Goal: Task Accomplishment & Management: Use online tool/utility

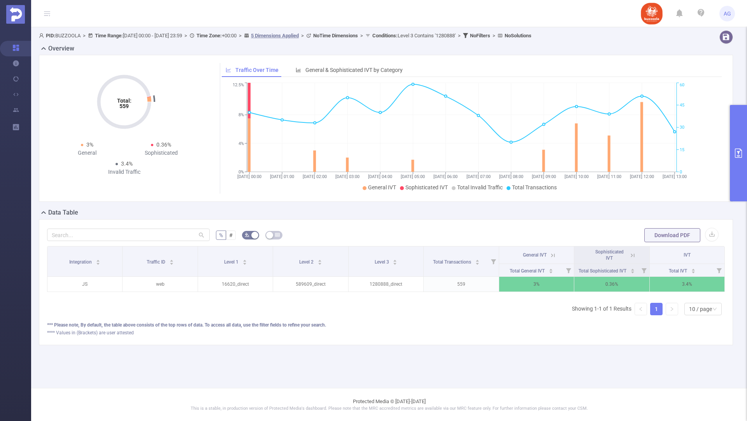
scroll to position [0, 2]
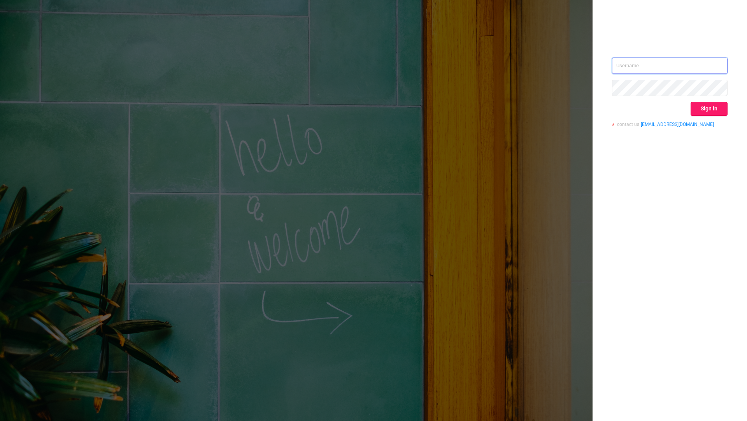
type input "[EMAIL_ADDRESS][DOMAIN_NAME]"
click at [709, 107] on button "Sign in" at bounding box center [708, 109] width 37 height 14
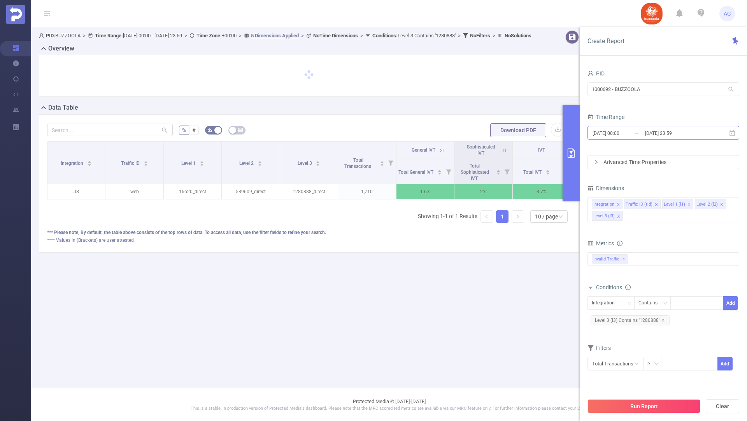
click at [637, 133] on input "[DATE] 00:00" at bounding box center [623, 133] width 63 height 11
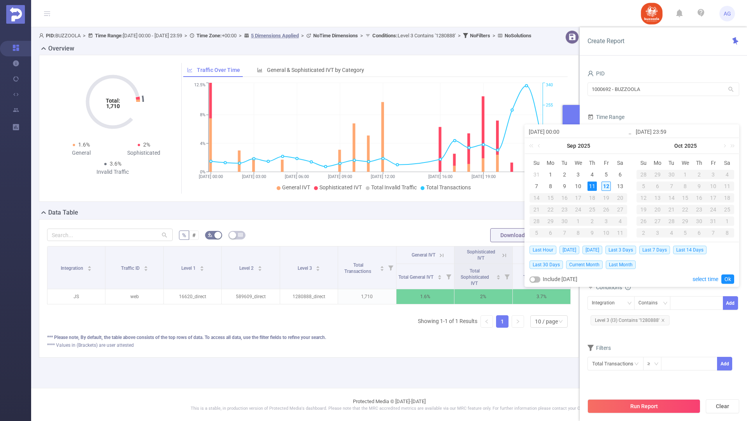
click at [605, 186] on div "12" at bounding box center [605, 186] width 9 height 9
type input "[DATE] 00:00"
type input "[DATE] 23:59"
type input "[DATE] 00:00"
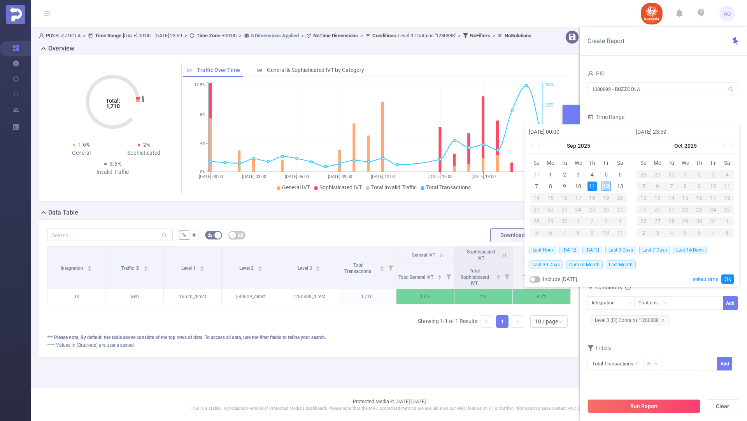
type input "[DATE] 23:59"
click at [726, 281] on link "Ok" at bounding box center [727, 279] width 13 height 9
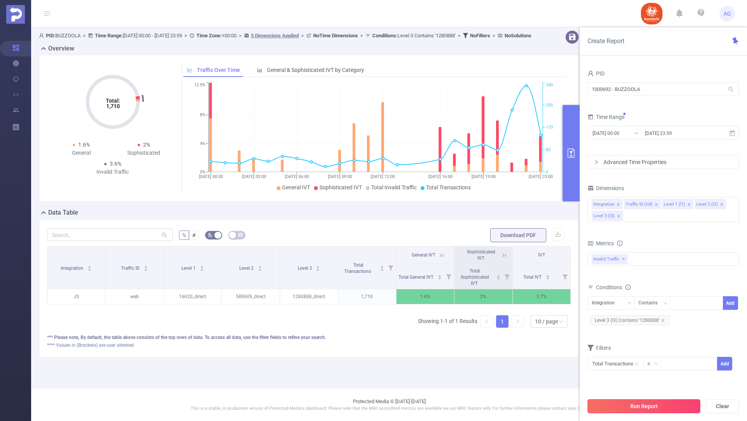
click at [635, 403] on button "Run Report" at bounding box center [643, 406] width 113 height 14
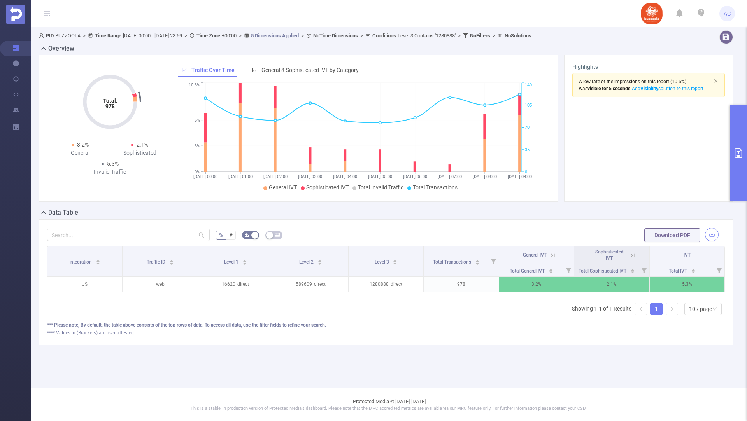
click at [711, 234] on button "button" at bounding box center [712, 235] width 14 height 14
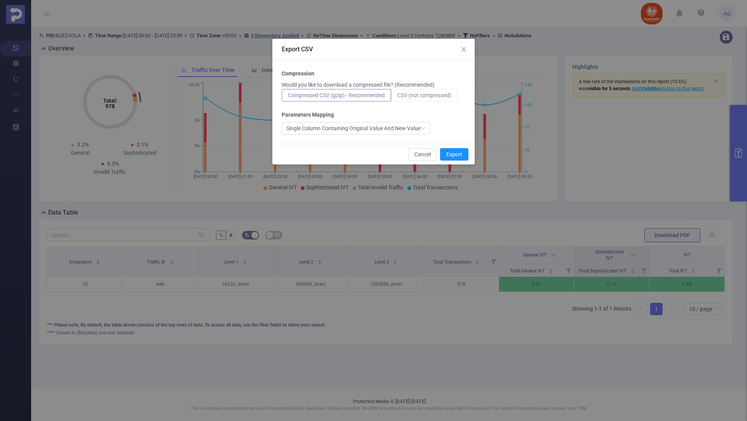
click at [438, 95] on span "CSV (not compressed)" at bounding box center [424, 95] width 54 height 6
click at [397, 97] on input "CSV (not compressed)" at bounding box center [397, 97] width 0 height 0
click at [454, 151] on button "Export" at bounding box center [454, 154] width 28 height 12
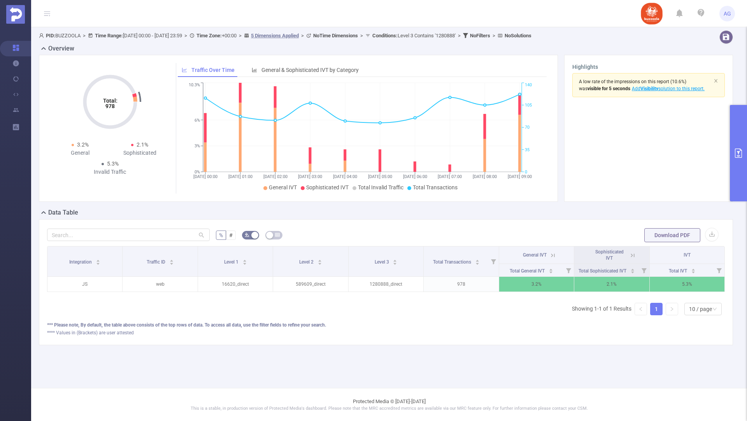
click at [736, 135] on button "primary" at bounding box center [738, 153] width 17 height 96
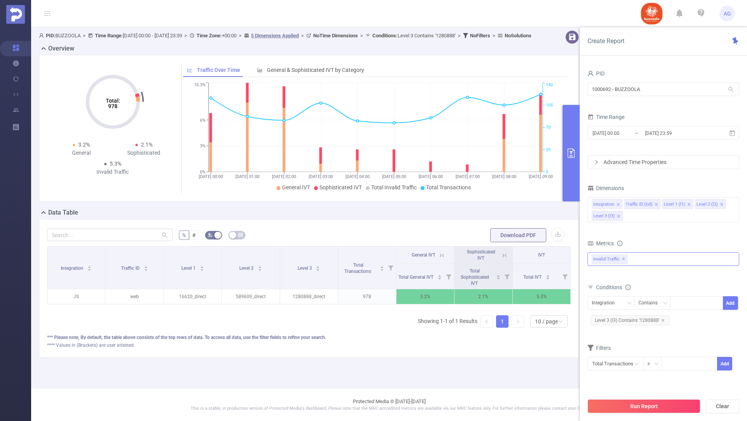
click at [639, 256] on div "Invalid Traffic ✕" at bounding box center [663, 259] width 152 height 14
click at [652, 239] on div "Metrics" at bounding box center [663, 244] width 152 height 13
click at [641, 218] on div "Integration Traffic ID (tid) Level 1 (l1) Level 2 (l2) Level 3 (l3)" at bounding box center [663, 209] width 152 height 25
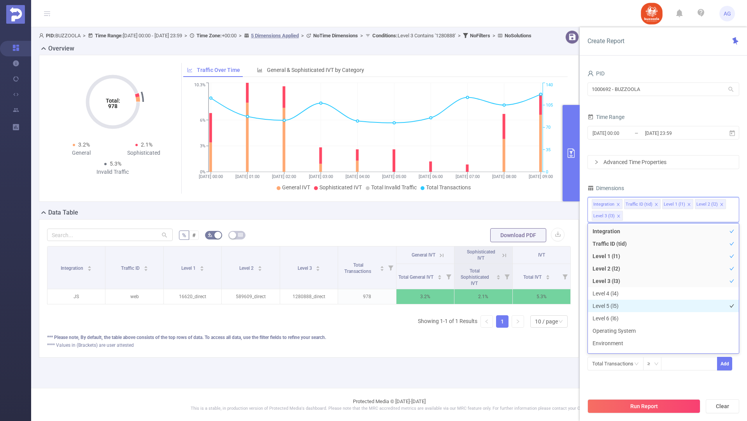
click at [622, 303] on li "Level 5 (l5)" at bounding box center [663, 306] width 151 height 12
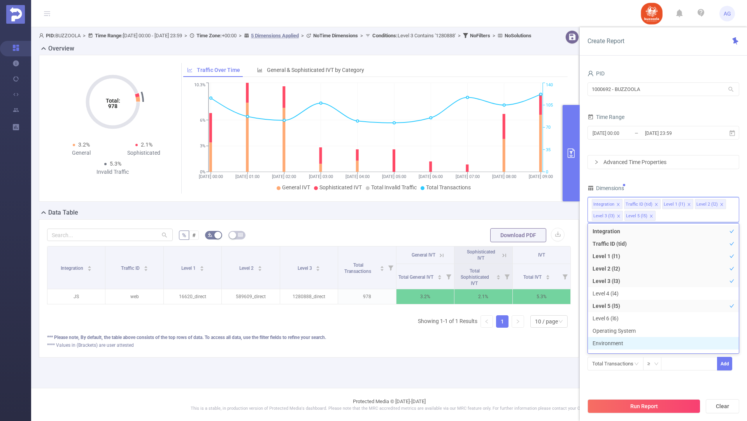
scroll to position [8, 0]
click at [666, 386] on div "PID 1000692 - BUZZOOLA 1000692 - BUZZOOLA Time Range [DATE] 00:00 _ [DATE] 23:5…" at bounding box center [663, 229] width 152 height 322
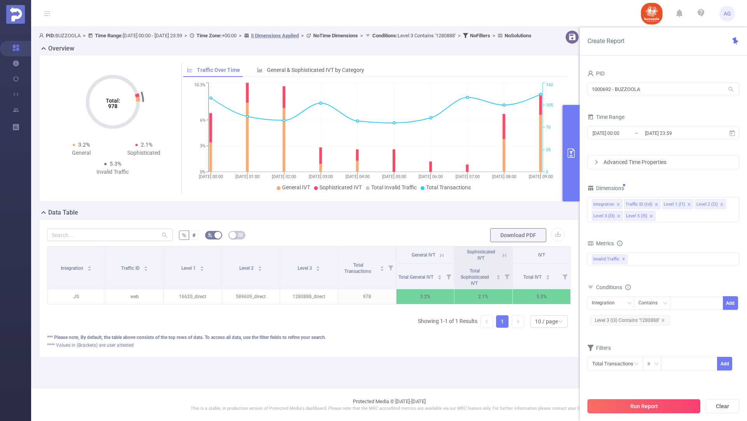
click at [638, 405] on button "Run Report" at bounding box center [643, 406] width 113 height 14
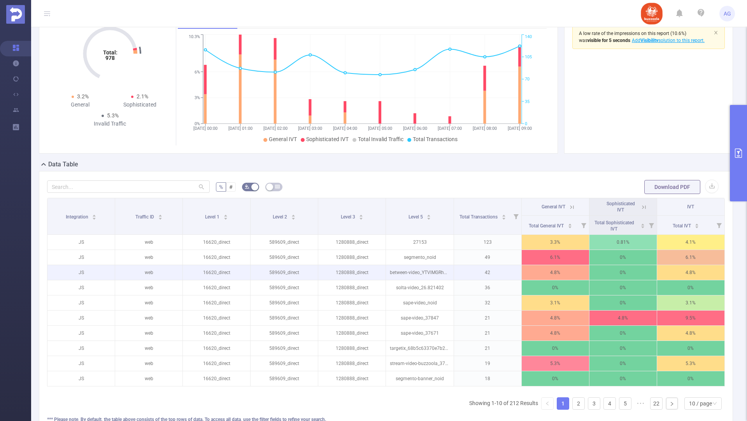
scroll to position [61, 0]
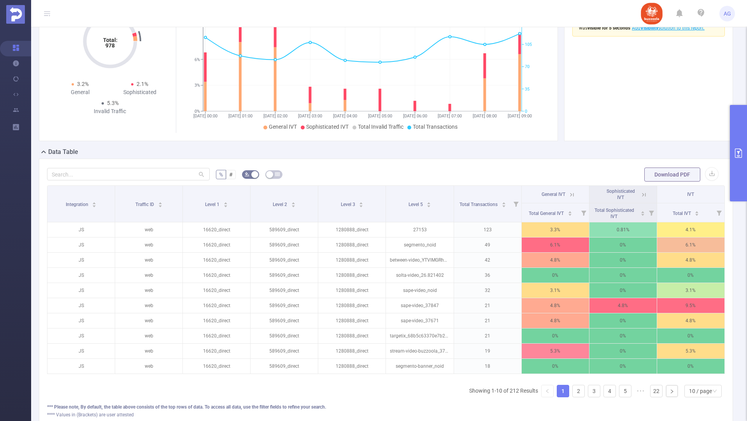
click at [738, 137] on button "primary" at bounding box center [738, 153] width 17 height 96
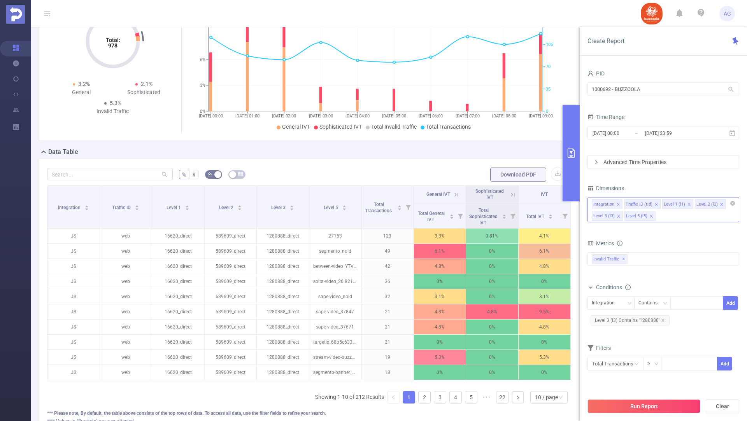
click at [650, 215] on icon "icon: close" at bounding box center [651, 216] width 3 height 3
click at [643, 214] on div "Integration Traffic ID (tid) Level 1 (l1) Level 2 (l2) Level 3 (l3)" at bounding box center [663, 209] width 152 height 25
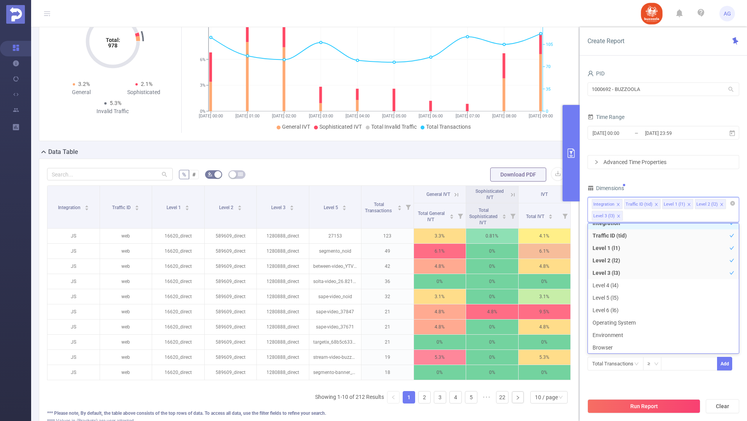
scroll to position [2, 0]
click at [613, 292] on li "Level 4 (l4)" at bounding box center [663, 292] width 151 height 12
click at [664, 382] on div "PID 1000692 - BUZZOOLA 1000692 - BUZZOOLA Time Range [DATE] 00:00 _ [DATE] 23:5…" at bounding box center [663, 229] width 152 height 322
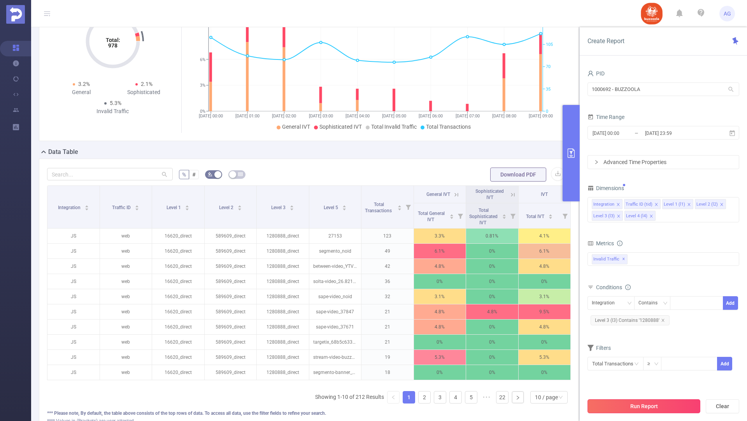
click at [629, 407] on button "Run Report" at bounding box center [643, 406] width 113 height 14
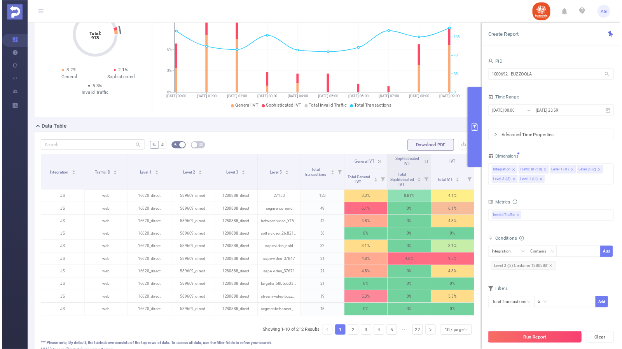
scroll to position [0, 0]
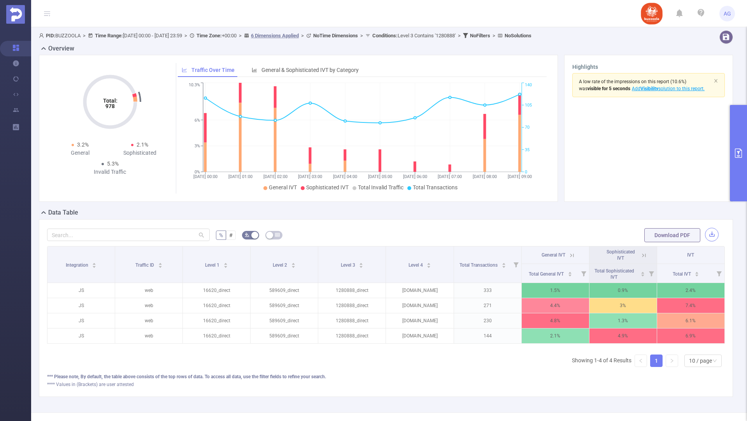
click at [711, 234] on button "button" at bounding box center [712, 235] width 14 height 14
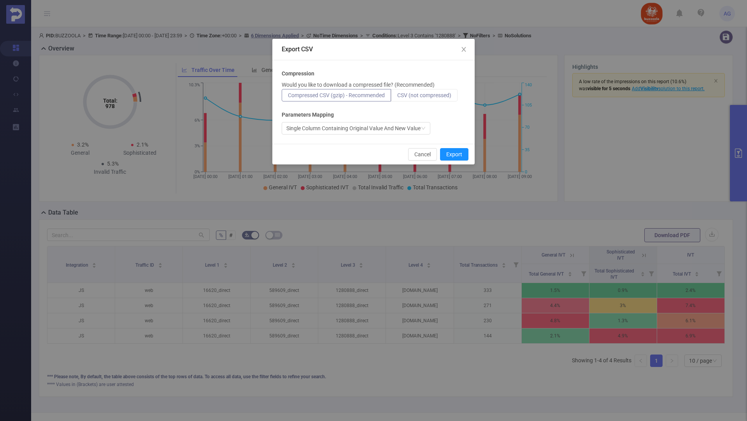
click at [416, 95] on span "CSV (not compressed)" at bounding box center [424, 95] width 54 height 6
click at [397, 97] on input "CSV (not compressed)" at bounding box center [397, 97] width 0 height 0
click at [455, 152] on button "Export" at bounding box center [454, 154] width 28 height 12
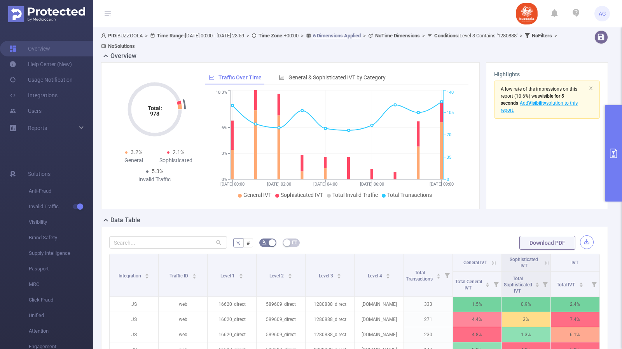
click at [589, 242] on button "button" at bounding box center [587, 242] width 14 height 14
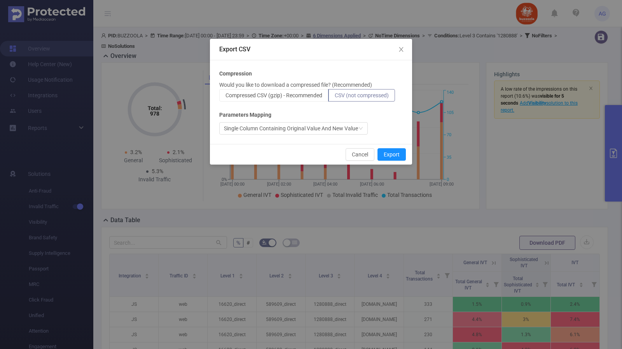
click at [369, 96] on span "CSV (not compressed)" at bounding box center [362, 95] width 54 height 6
click at [335, 97] on input "CSV (not compressed)" at bounding box center [335, 97] width 0 height 0
click at [389, 153] on button "Export" at bounding box center [392, 154] width 28 height 12
